Goal: Task Accomplishment & Management: Manage account settings

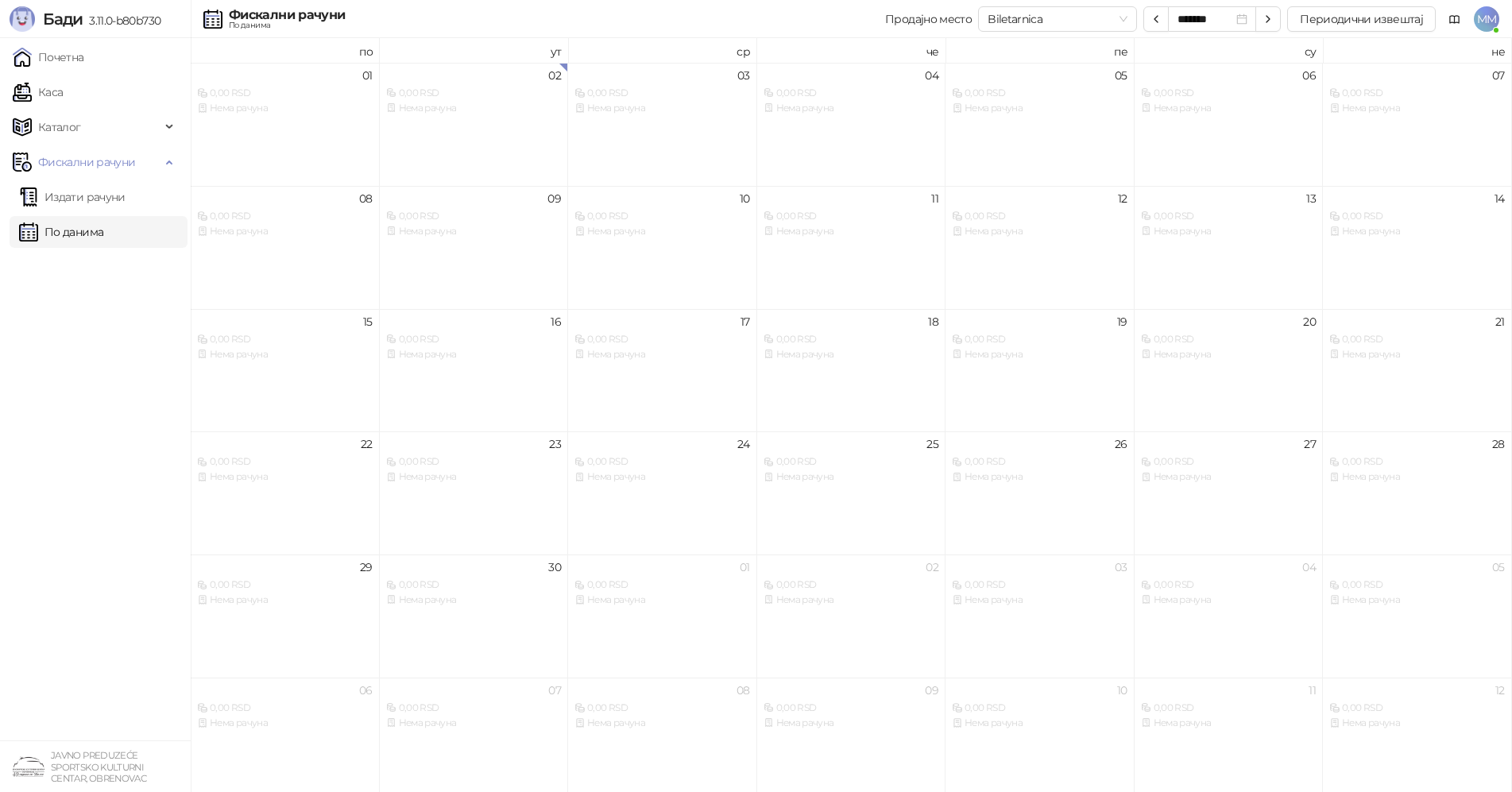
click at [1481, 19] on span "MM" at bounding box center [1486, 19] width 26 height 26
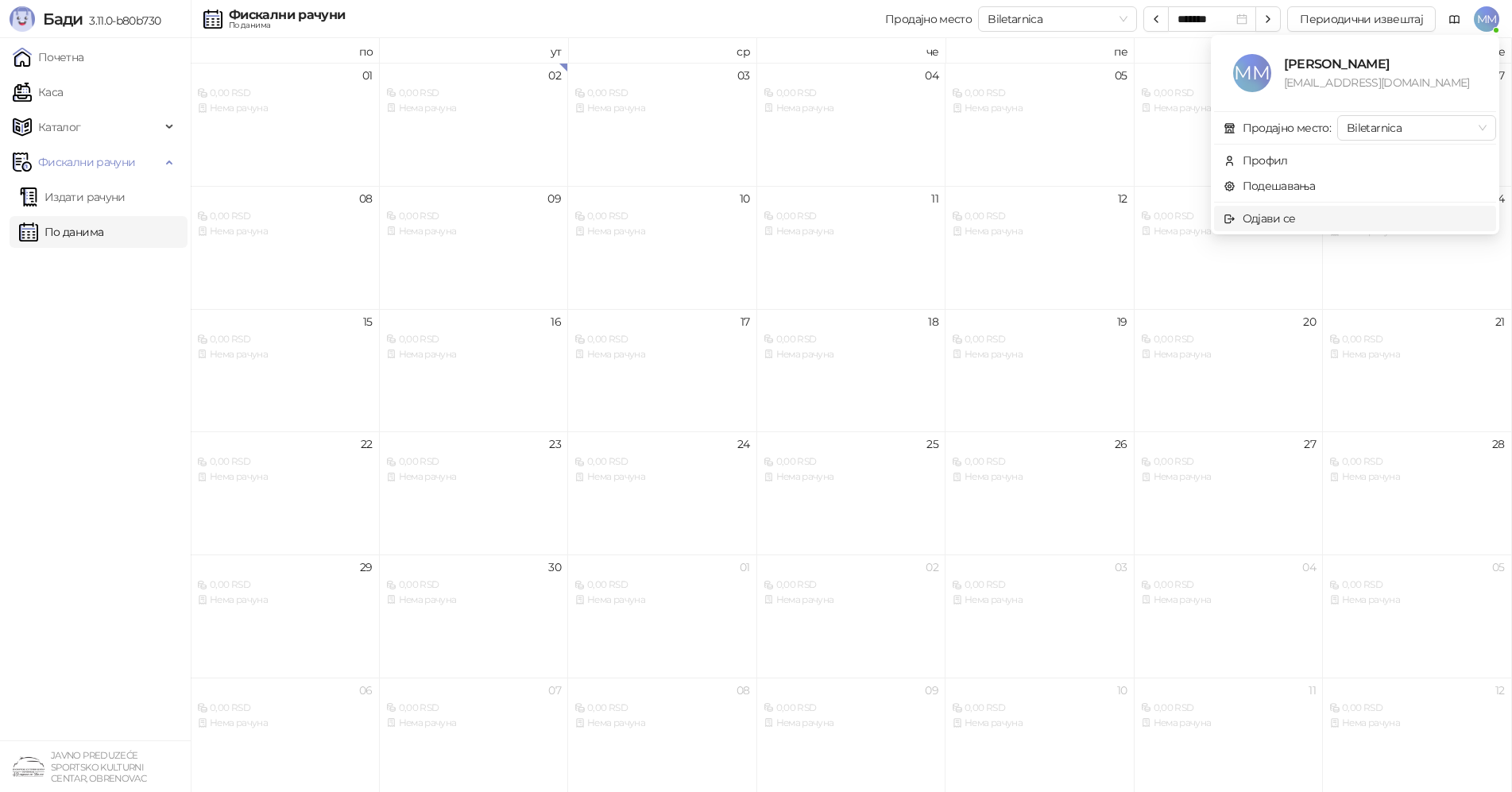
click at [1300, 219] on span "Одјави се" at bounding box center [1355, 218] width 263 height 17
